Goal: Task Accomplishment & Management: Use online tool/utility

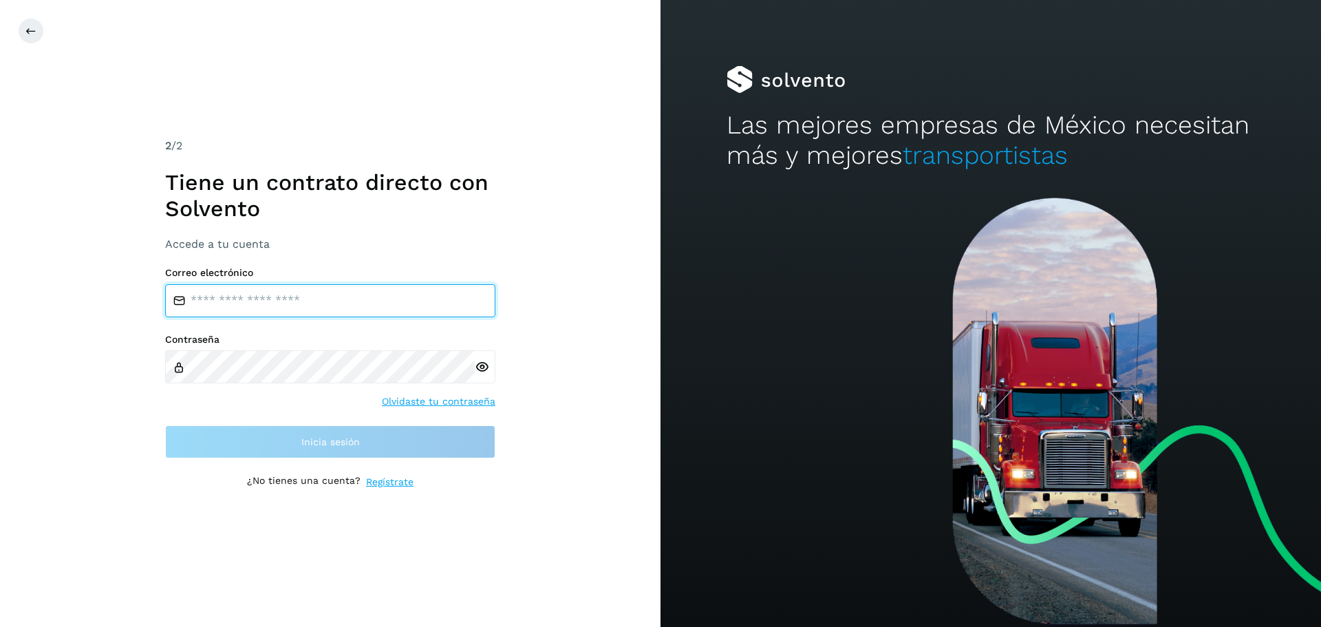
type input "**********"
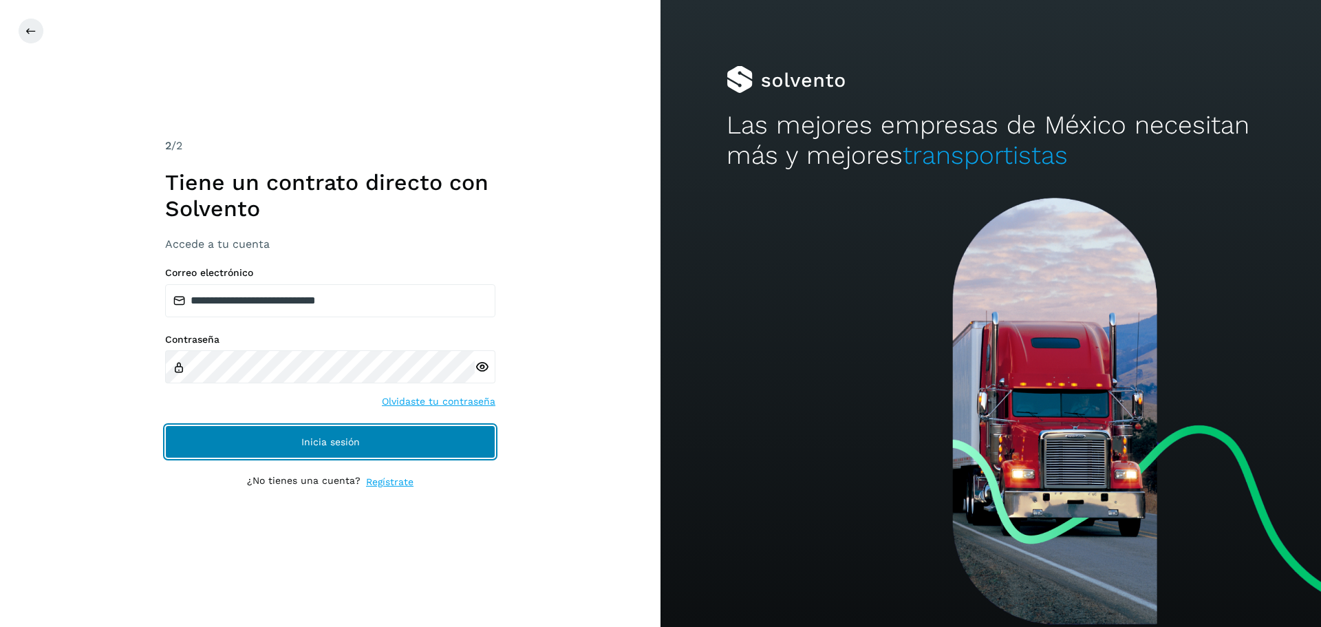
click at [214, 438] on button "Inicia sesión" at bounding box center [330, 441] width 330 height 33
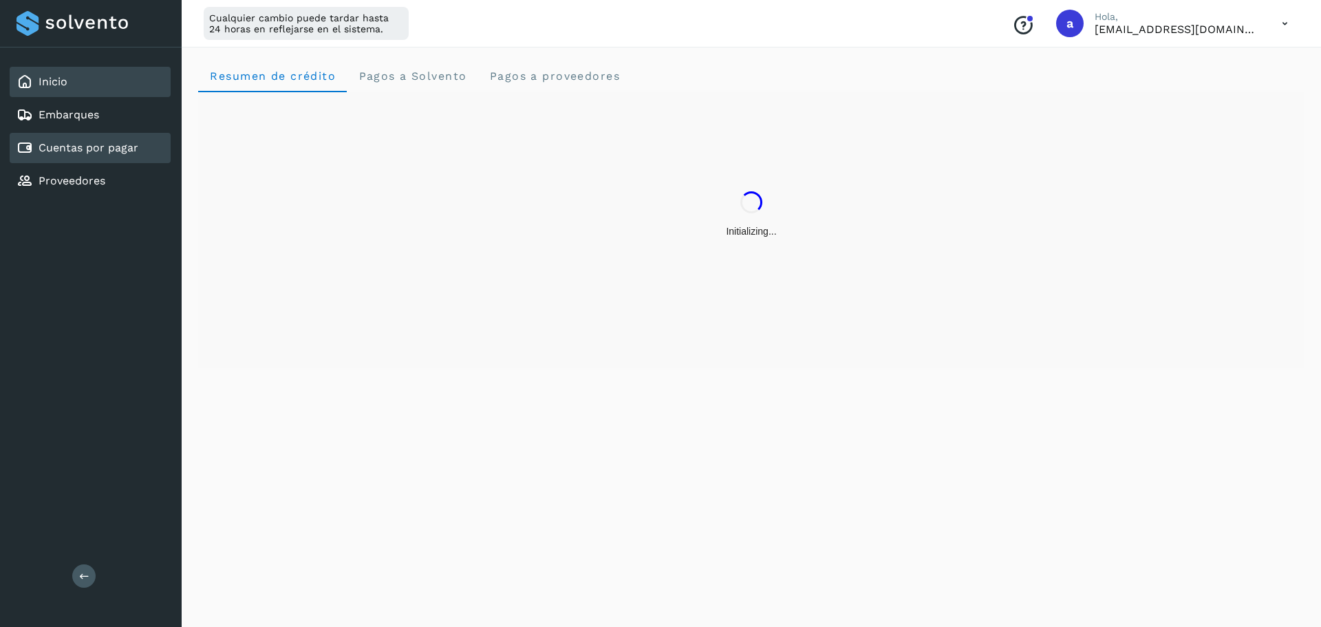
click at [77, 147] on link "Cuentas por pagar" at bounding box center [89, 147] width 100 height 13
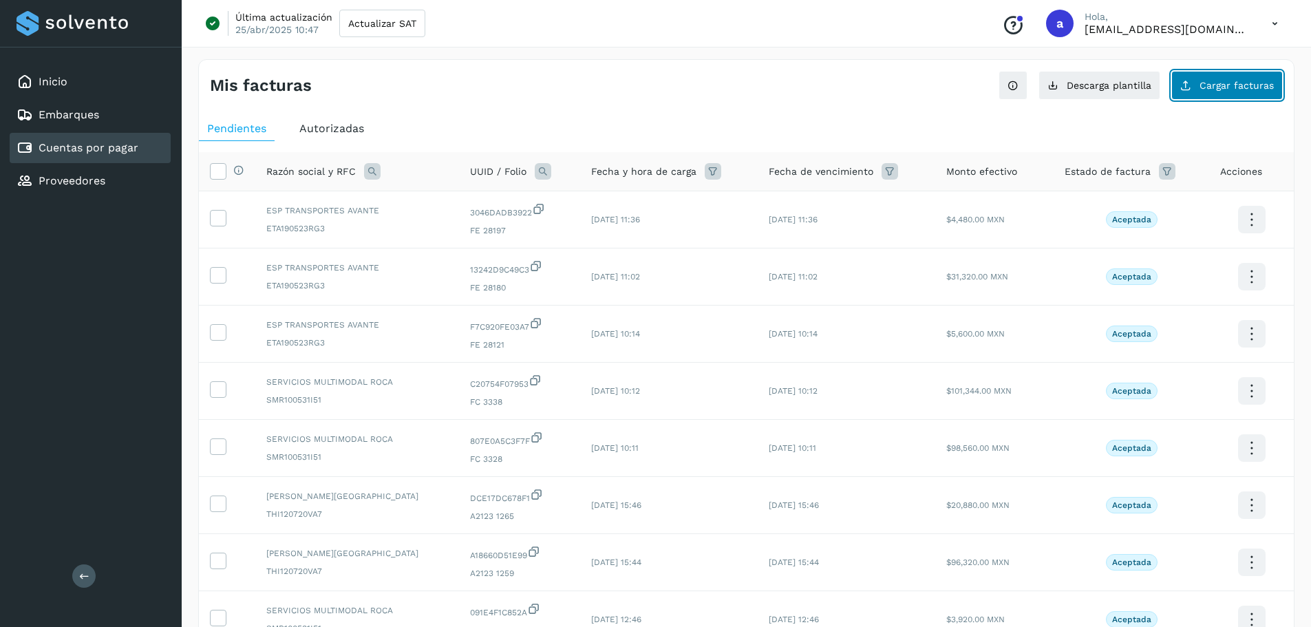
click at [1212, 94] on button "Cargar facturas" at bounding box center [1226, 85] width 111 height 29
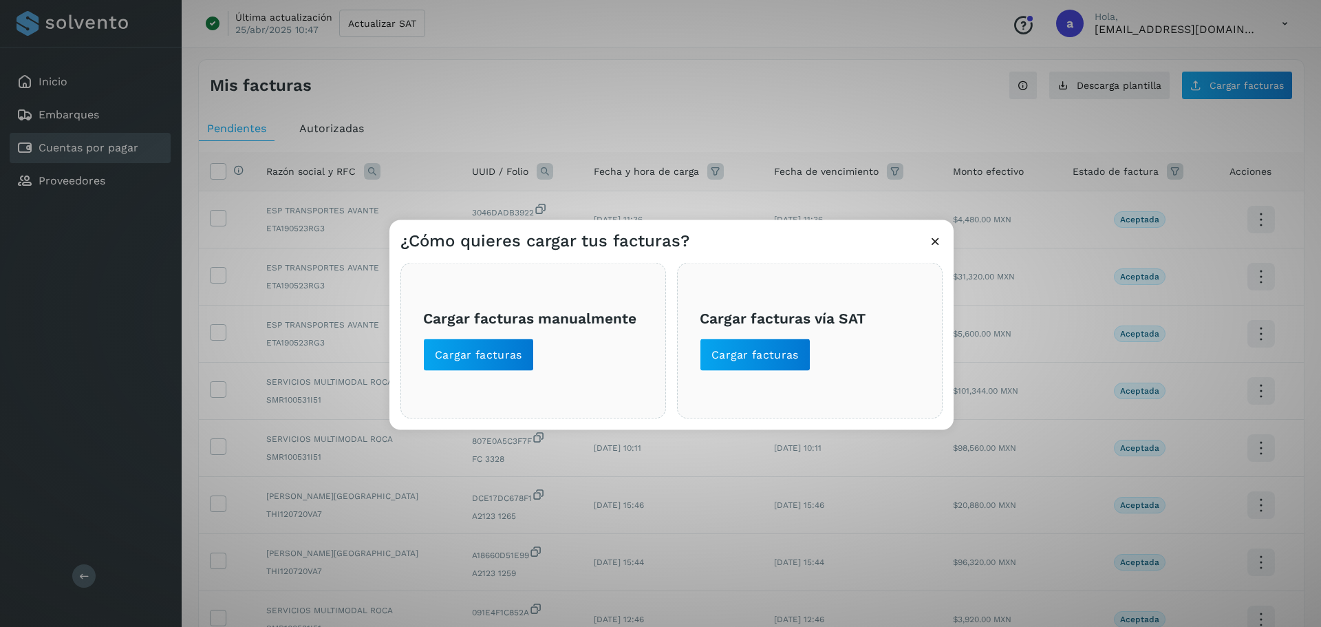
click at [1082, 123] on div "¿Cómo quieres cargar tus facturas? Cargar facturas manualmente Cargar facturas …" at bounding box center [660, 313] width 1321 height 627
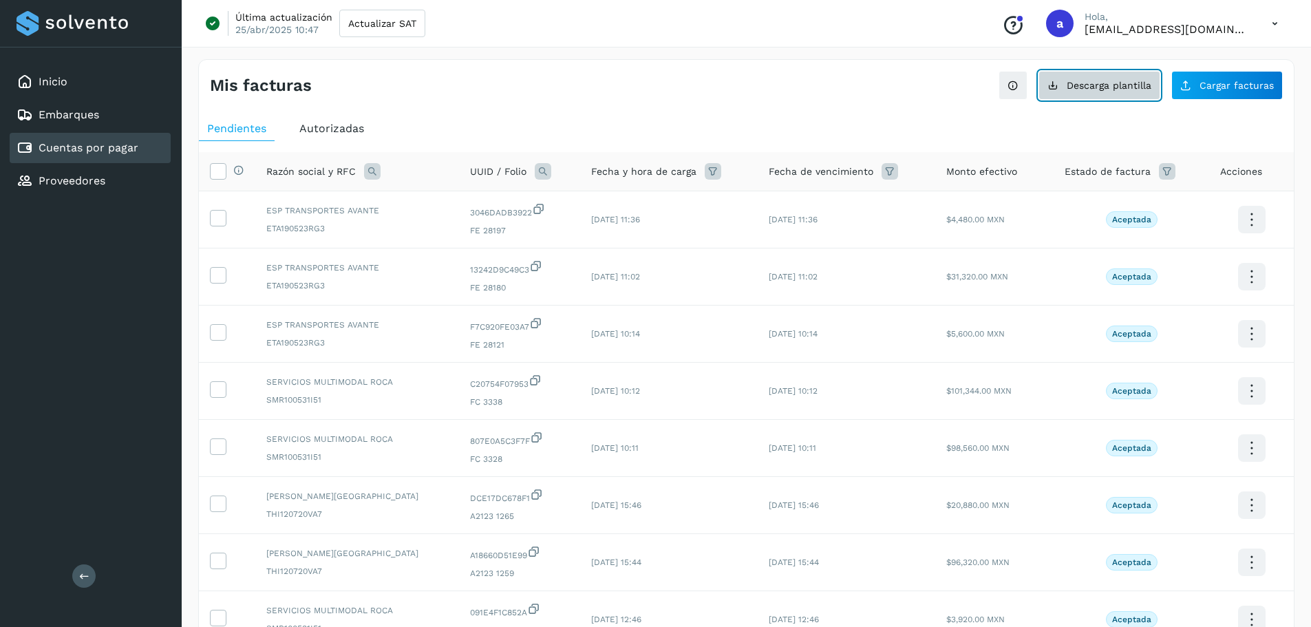
click at [1089, 95] on button "Descarga plantilla" at bounding box center [1099, 85] width 122 height 29
drag, startPoint x: 663, startPoint y: 109, endPoint x: 831, endPoint y: 1, distance: 200.6
click at [663, 109] on div "Mis facturas Ver instrucciones para cargar Facturas Descarga plantilla Cargar f…" at bounding box center [746, 461] width 1096 height 804
